Goal: Information Seeking & Learning: Learn about a topic

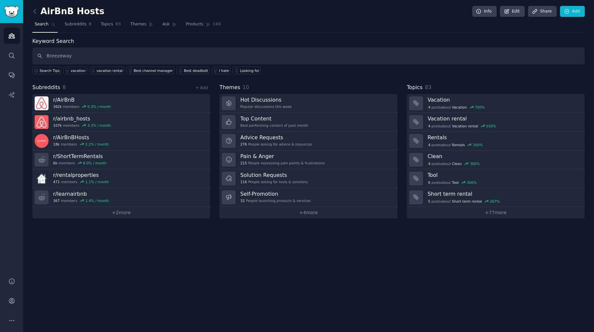
type input "Breezeway"
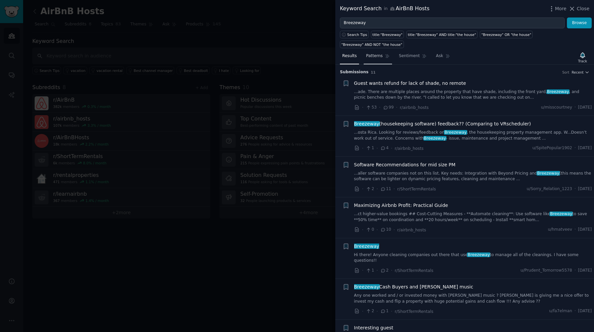
click at [377, 58] on span "Patterns" at bounding box center [374, 56] width 16 height 6
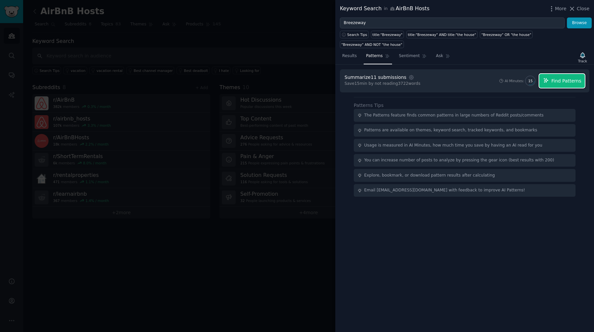
click at [554, 78] on span "Find Patterns" at bounding box center [566, 80] width 30 height 7
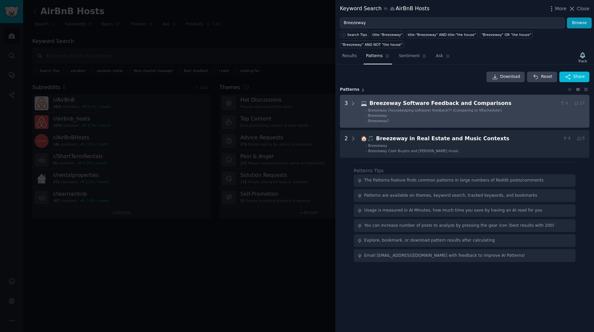
click at [443, 105] on div "Breezeway Software Feedback and Comparisons" at bounding box center [463, 103] width 188 height 8
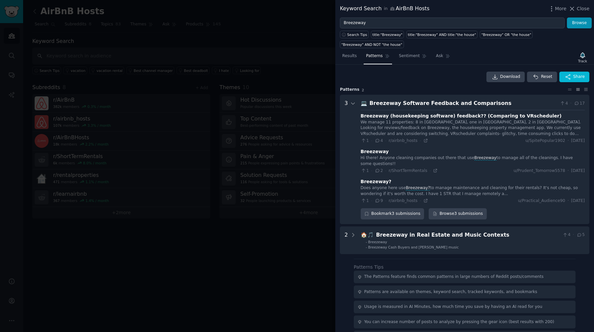
click at [474, 189] on div "Does anyone here use Breezeway? to manage maintenance and cleaning for their re…" at bounding box center [472, 191] width 224 height 12
click at [371, 182] on div "Breezeway?" at bounding box center [375, 181] width 31 height 7
click at [466, 213] on link "Browse 3 submissions" at bounding box center [457, 213] width 58 height 11
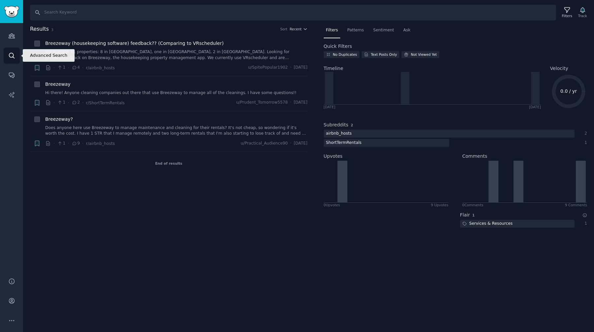
click at [12, 54] on icon "Sidebar" at bounding box center [11, 55] width 7 height 7
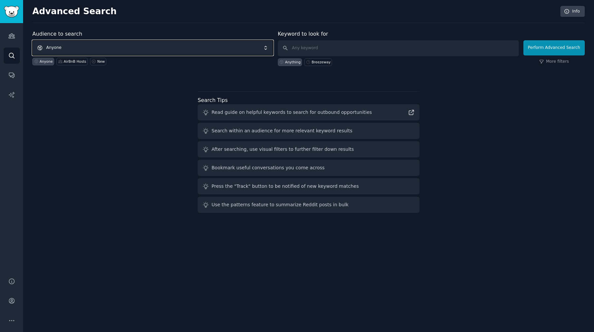
click at [69, 44] on span "Anyone" at bounding box center [152, 47] width 241 height 15
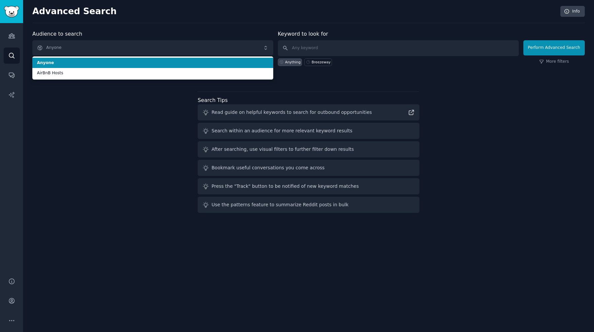
click at [51, 62] on span "Anyone" at bounding box center [152, 63] width 231 height 6
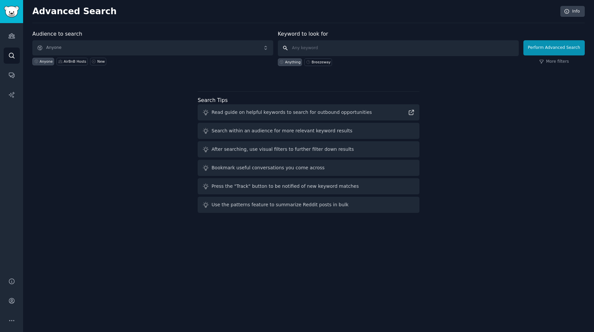
paste input "Breezeway"
type input "Breezeway"
click at [558, 47] on button "Perform Advanced Search" at bounding box center [553, 47] width 61 height 15
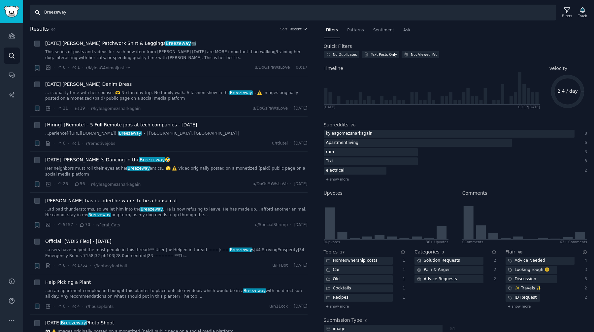
click at [114, 12] on input "Breezeway" at bounding box center [293, 13] width 526 height 16
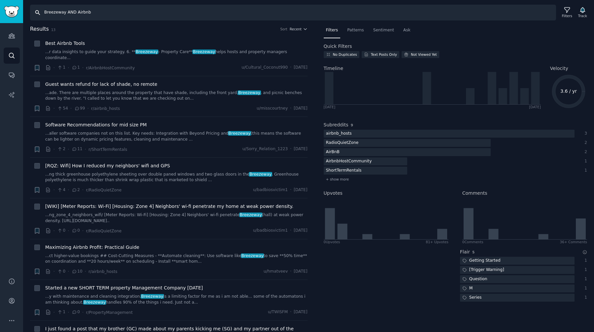
drag, startPoint x: 66, startPoint y: 14, endPoint x: 75, endPoint y: 13, distance: 9.3
click at [75, 13] on input "Breezeway AND Airbnb" at bounding box center [293, 13] width 526 height 16
click at [83, 12] on input "Breezeway "Airbnb" at bounding box center [293, 13] width 526 height 16
click at [65, 13] on input "Breezeway "Airbnb"" at bounding box center [293, 13] width 526 height 16
click at [45, 13] on input "Breezeway" "Airbnb"" at bounding box center [293, 13] width 526 height 16
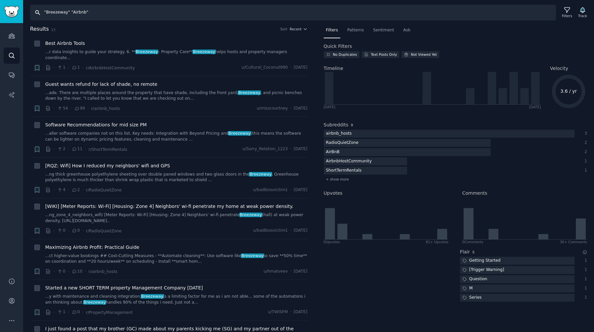
click at [90, 12] on input ""Breezeway" "Airbnb"" at bounding box center [293, 13] width 526 height 16
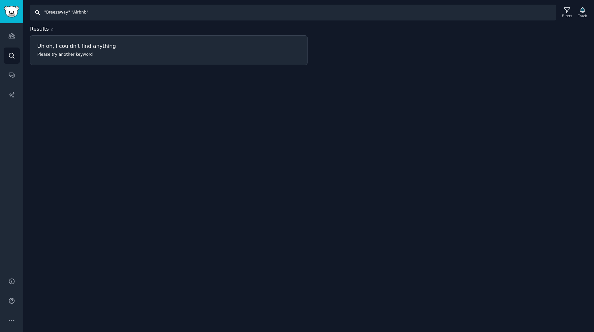
type input "Breezeway AND Airbnb"
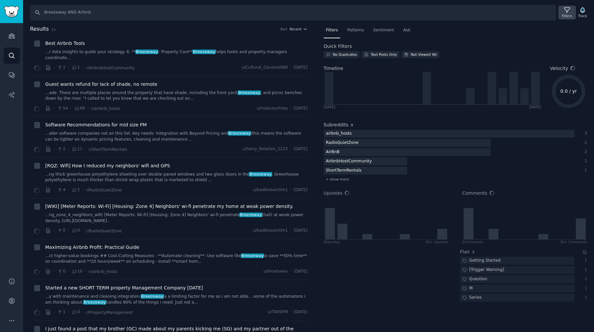
click at [565, 11] on icon at bounding box center [566, 10] width 7 height 7
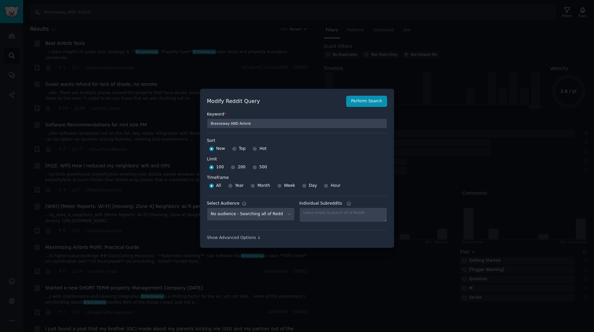
click at [306, 70] on div at bounding box center [297, 166] width 594 height 332
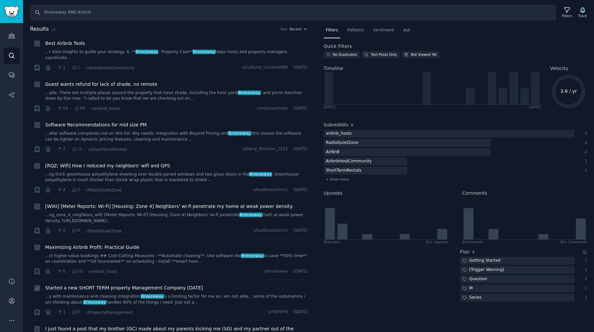
click at [137, 284] on span "Started a new SHORT TERM property Management Company [DATE]" at bounding box center [124, 287] width 158 height 7
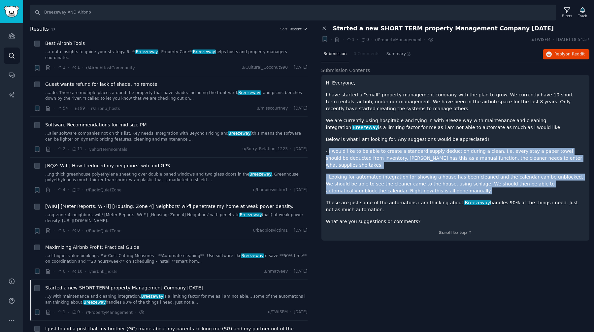
drag, startPoint x: 329, startPoint y: 152, endPoint x: 568, endPoint y: 182, distance: 241.0
click at [568, 182] on div "Hi Everyone, I have started a "small" property management company with the plan…" at bounding box center [455, 151] width 259 height 145
click at [422, 184] on p "- Looking for automated integration for showing a house has been cleaned and th…" at bounding box center [455, 183] width 259 height 21
drag, startPoint x: 422, startPoint y: 184, endPoint x: 323, endPoint y: 150, distance: 104.1
click at [323, 150] on div "Hi Everyone, I have started a "small" property management company with the plan…" at bounding box center [455, 158] width 268 height 166
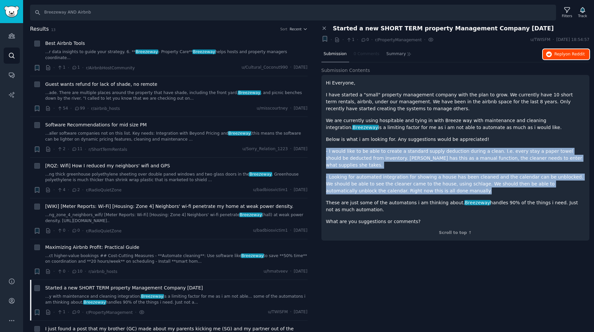
click at [560, 54] on span "Reply on Reddit" at bounding box center [569, 54] width 30 height 6
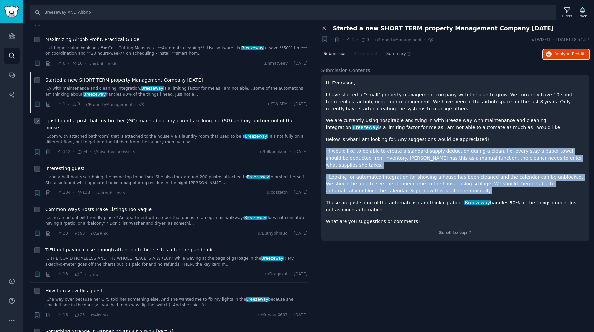
scroll to position [210, 0]
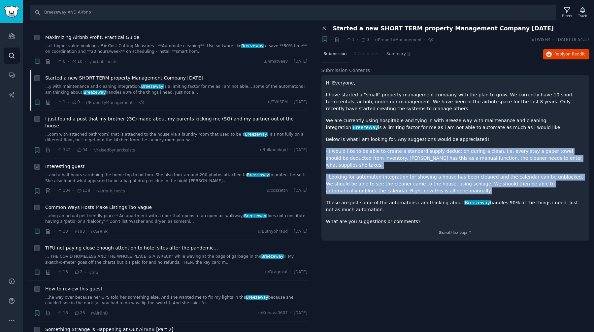
click at [189, 172] on link "...and a half hours scrubbing the home top to bottom. She also took around 200 …" at bounding box center [176, 178] width 262 height 12
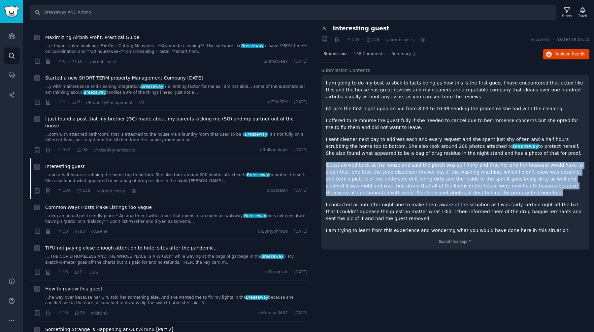
drag, startPoint x: 441, startPoint y: 191, endPoint x: 324, endPoint y: 165, distance: 120.3
click at [324, 165] on div "I am going to do my best to stick to facts being as how this is the first guest…" at bounding box center [455, 162] width 268 height 174
copy p "Guest arrived back at the house and said the porch was still filthy and that he…"
click at [564, 55] on span "Reply on Reddit" at bounding box center [569, 54] width 30 height 6
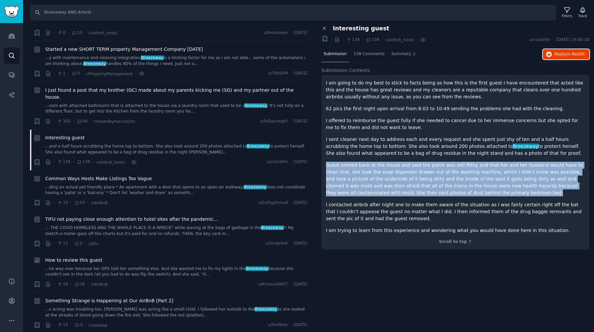
scroll to position [243, 0]
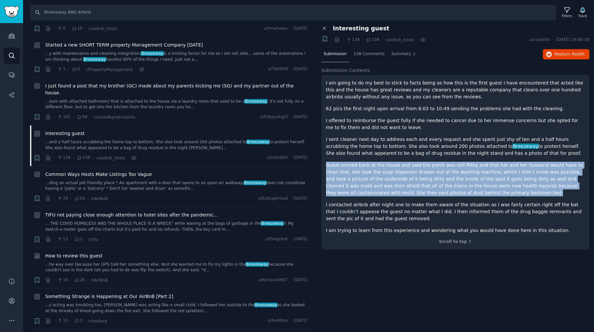
click at [141, 261] on link "...he way over because her GPS told her something else. And she wanted me to fi…" at bounding box center [176, 267] width 262 height 12
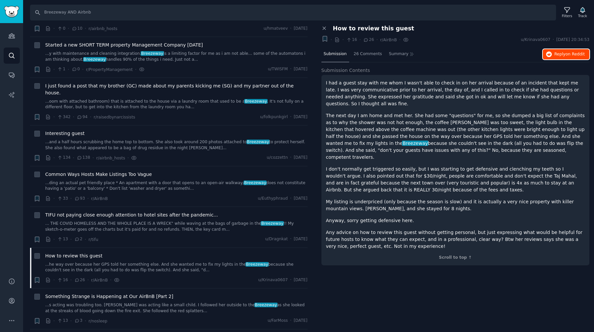
click at [575, 55] on span "on Reddit" at bounding box center [574, 54] width 19 height 5
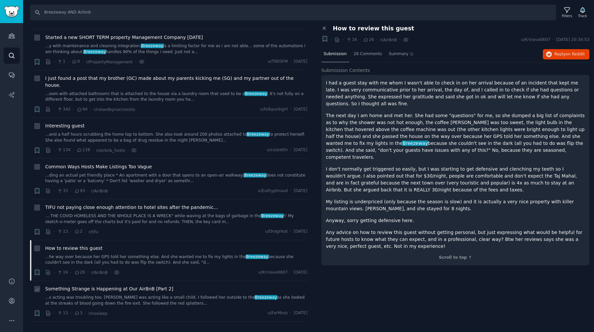
click at [154, 294] on link "...s acting was troubling too. [PERSON_NAME] was acting like a small child. I f…" at bounding box center [176, 300] width 262 height 12
